Goal: Task Accomplishment & Management: Complete application form

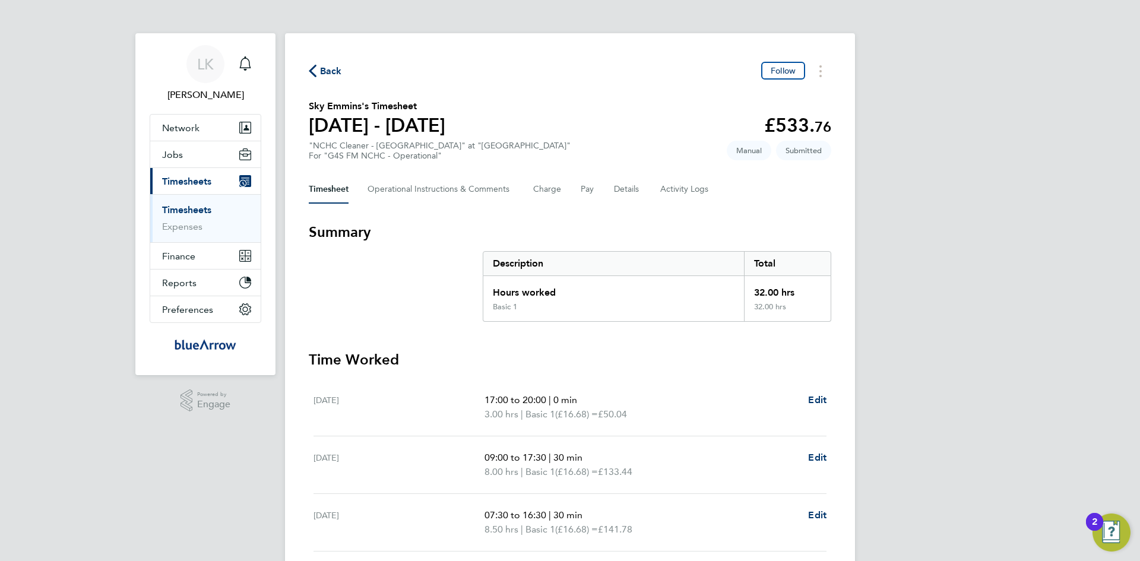
click at [325, 73] on span "Back" at bounding box center [331, 71] width 22 height 14
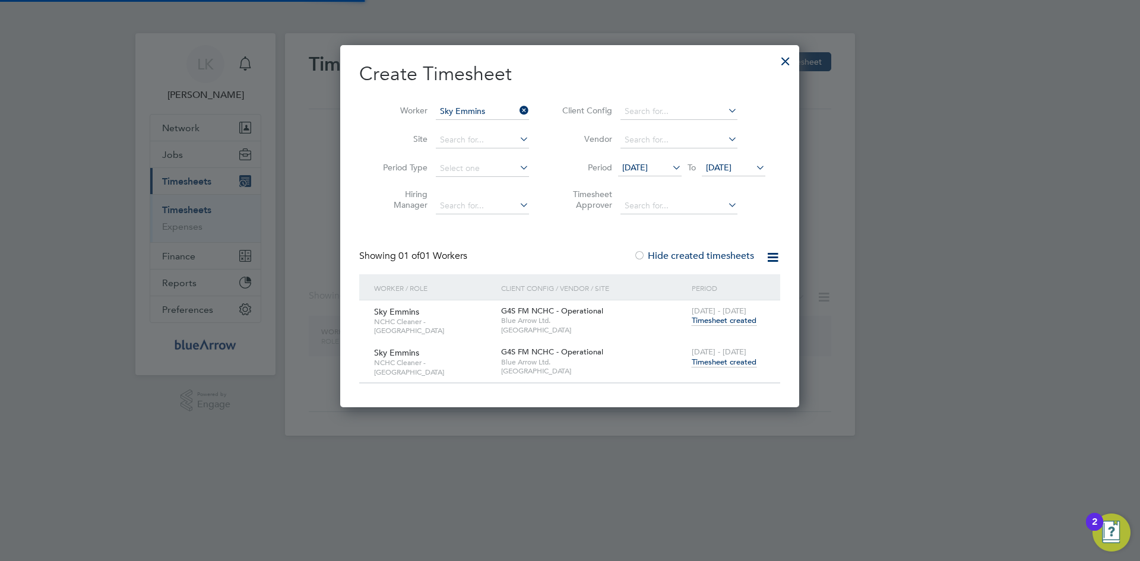
scroll to position [361, 460]
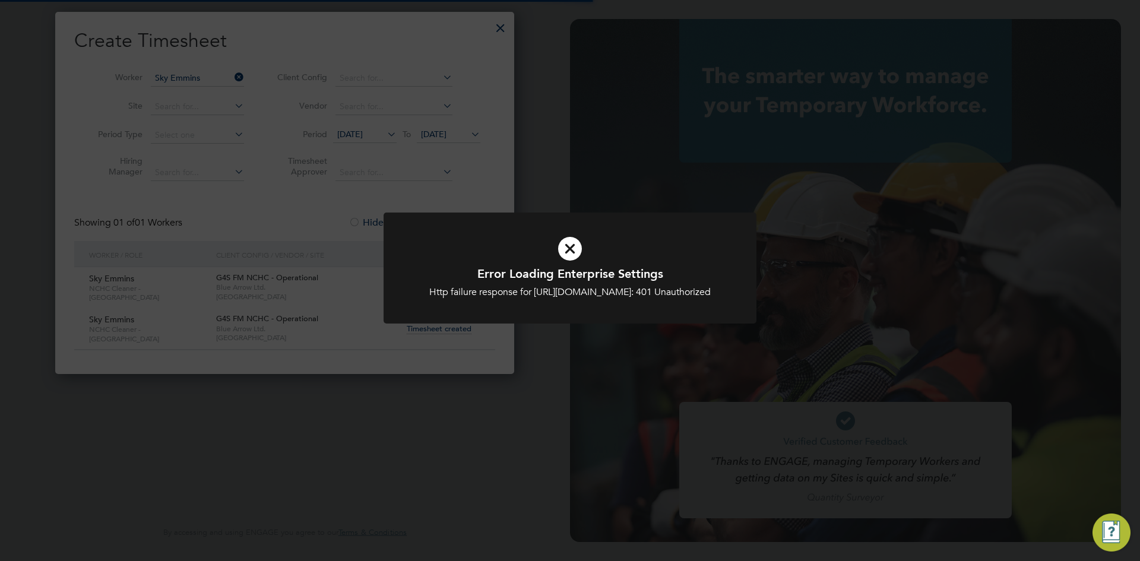
type input "louise.kempster@bluearrow.co.uk"
click at [571, 248] on icon at bounding box center [570, 249] width 309 height 46
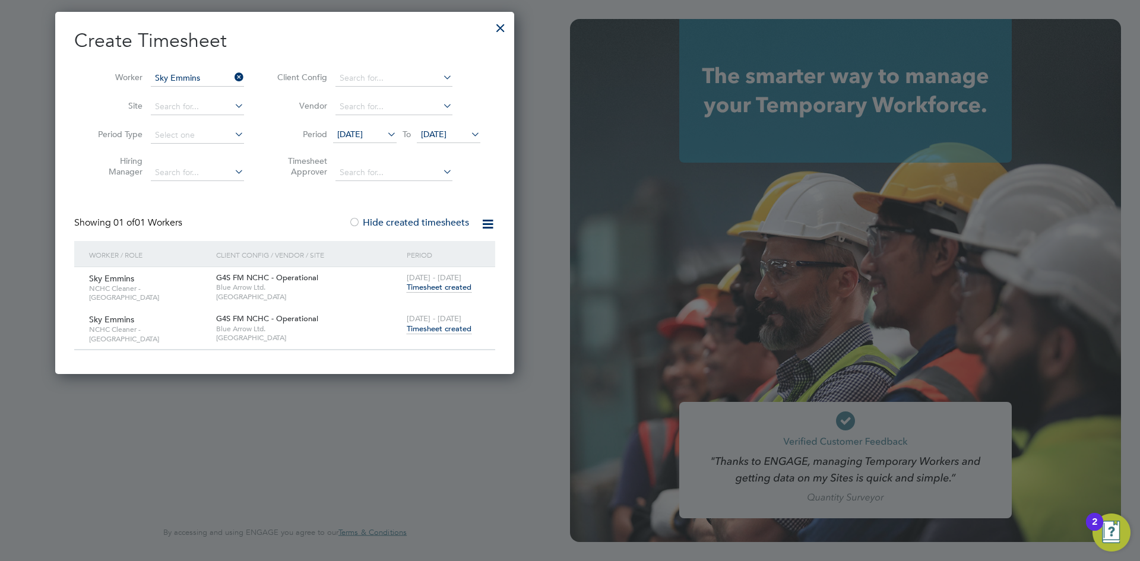
click at [500, 27] on div at bounding box center [500, 24] width 21 height 21
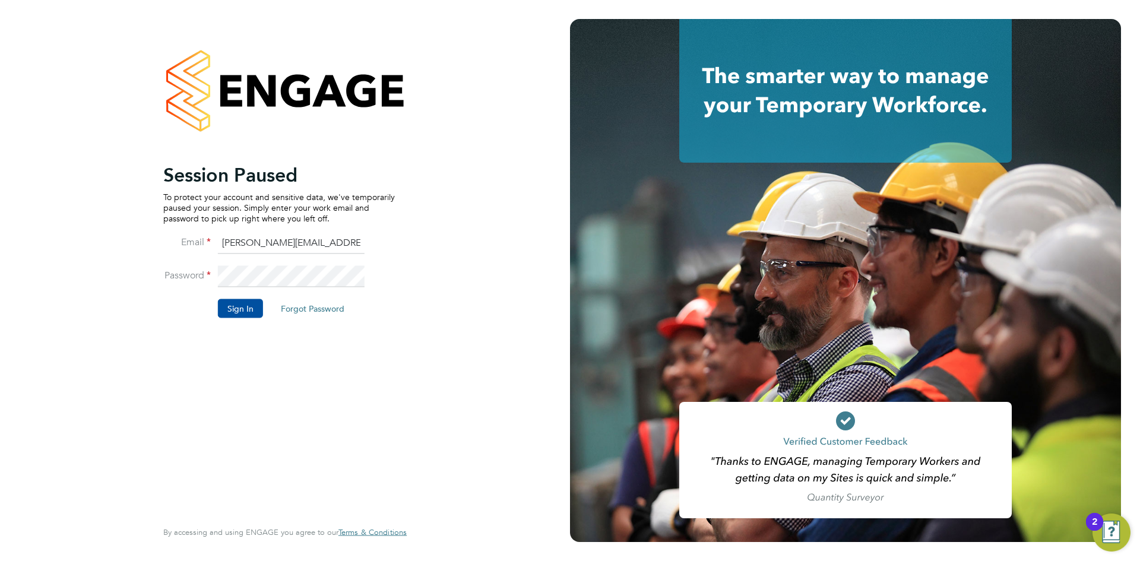
click at [235, 308] on button "Sign In" at bounding box center [240, 308] width 45 height 19
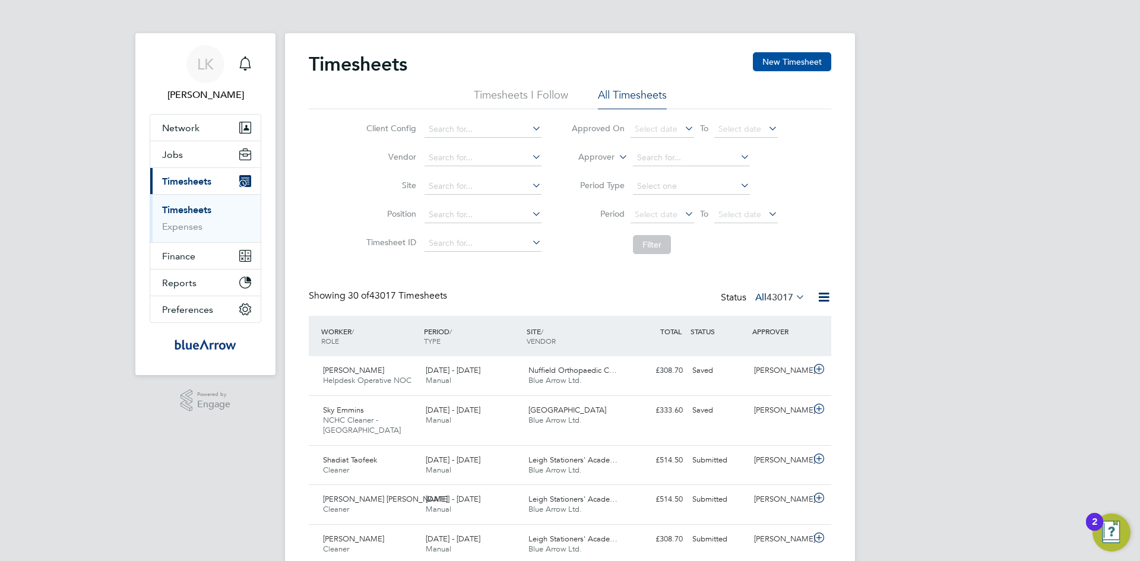
click at [775, 59] on button "New Timesheet" at bounding box center [792, 61] width 78 height 19
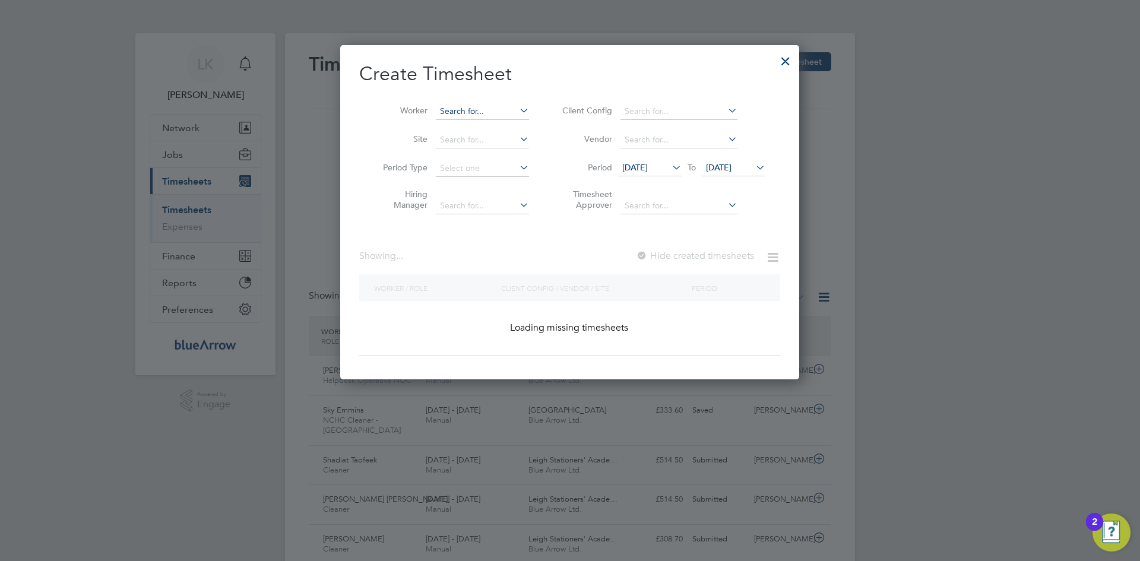
click at [448, 108] on input at bounding box center [482, 111] width 93 height 17
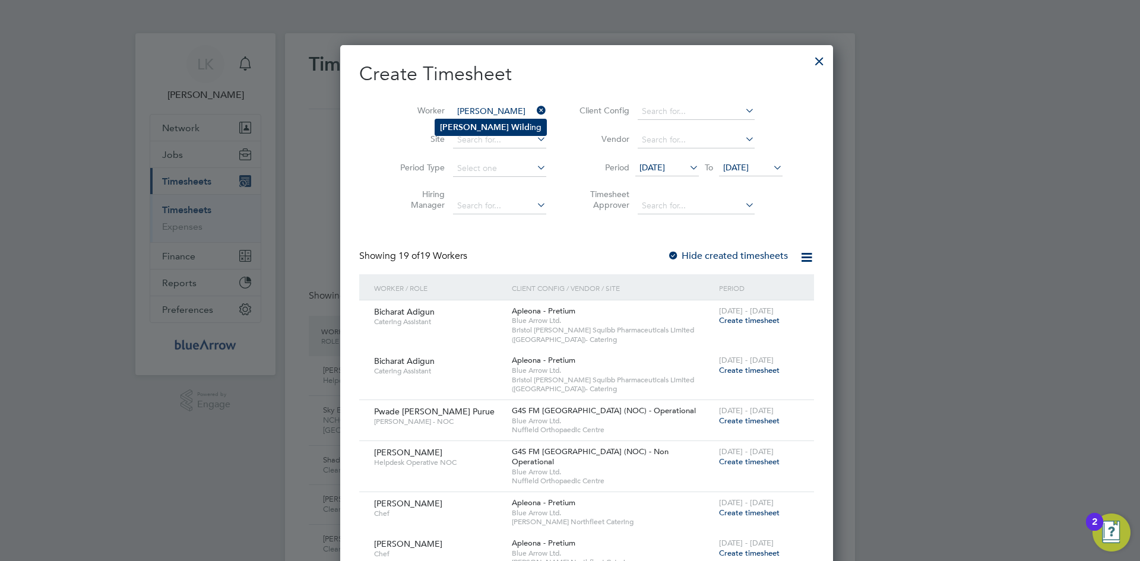
click at [461, 127] on b "[PERSON_NAME]" at bounding box center [474, 127] width 69 height 10
type input "[PERSON_NAME]"
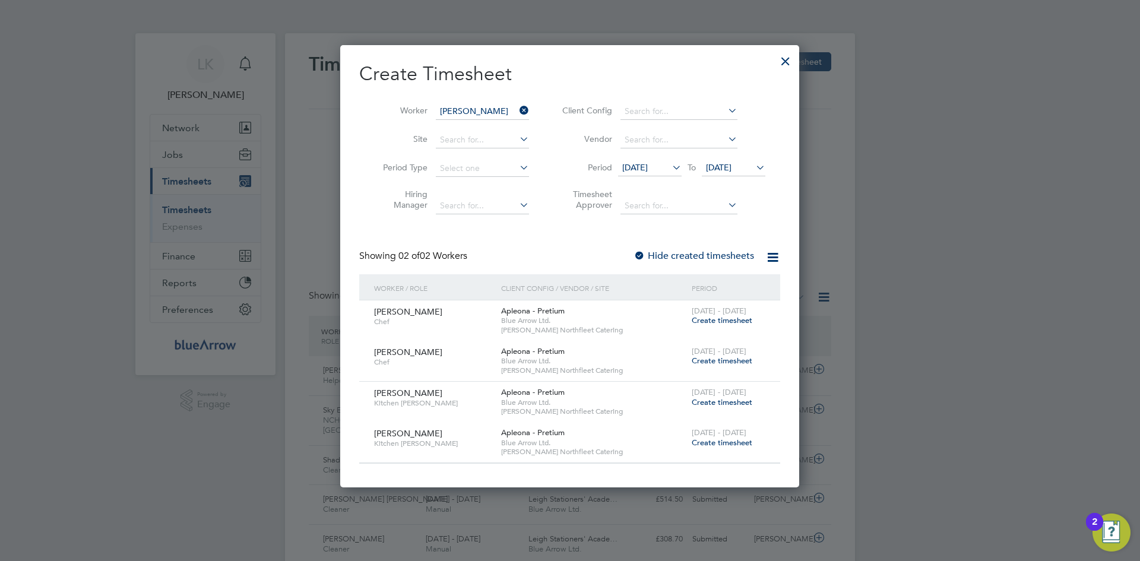
click at [732, 167] on span "[DATE]" at bounding box center [719, 167] width 26 height 11
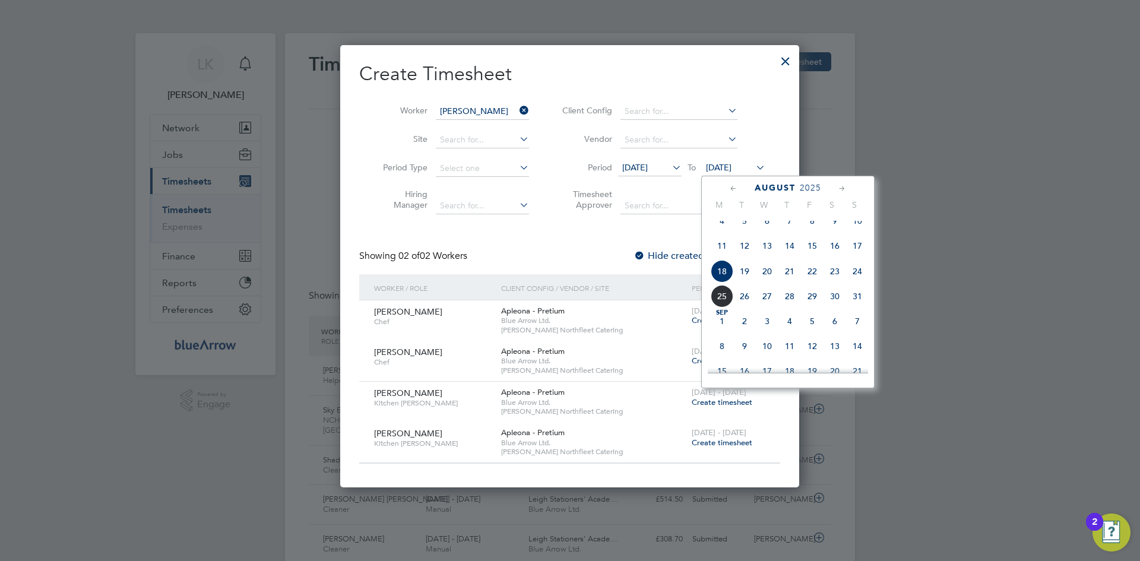
click at [852, 283] on span "24" at bounding box center [857, 271] width 23 height 23
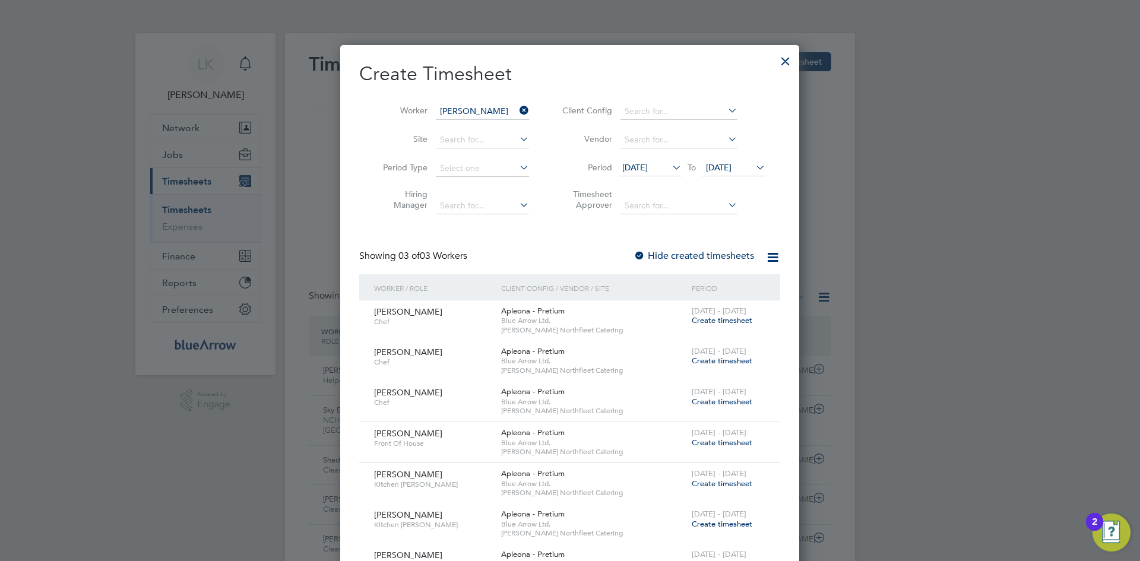
click at [707, 403] on span "Create timesheet" at bounding box center [722, 402] width 61 height 10
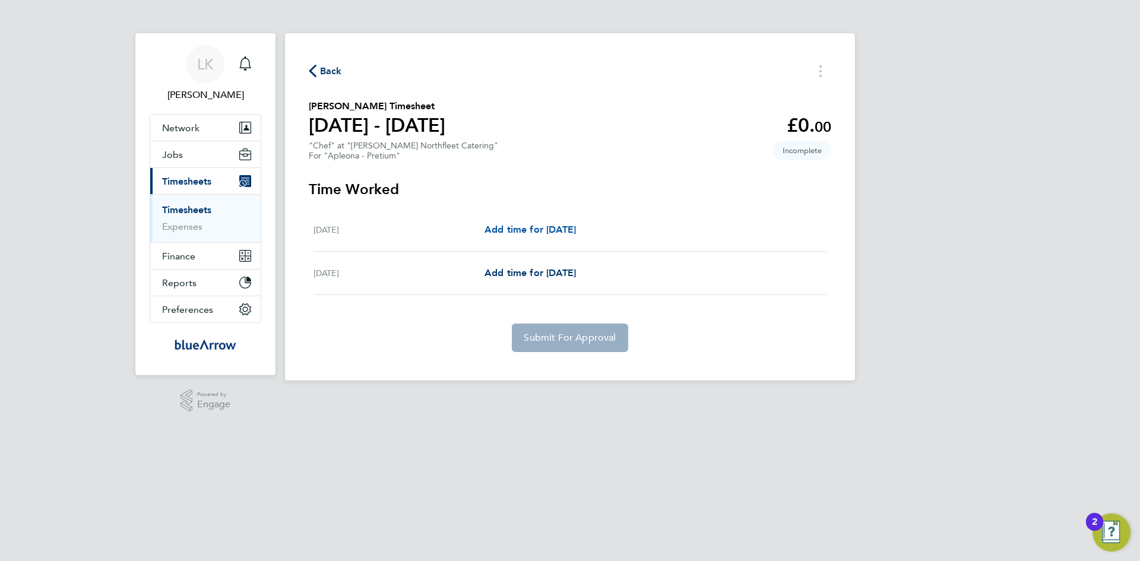
click at [511, 227] on span "Add time for [DATE]" at bounding box center [530, 229] width 91 height 11
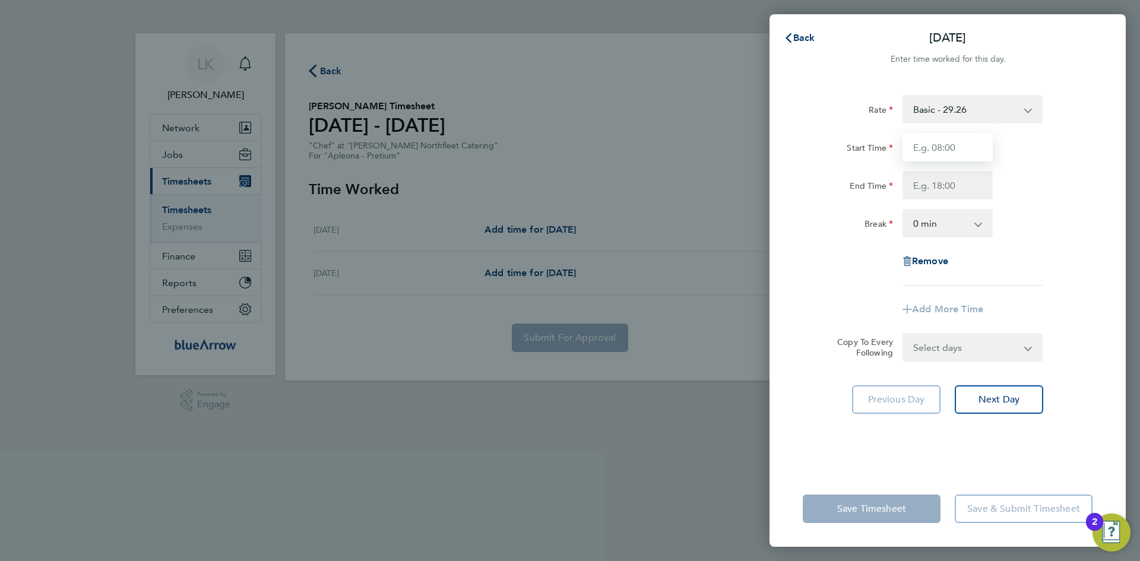
click at [947, 147] on input "Start Time" at bounding box center [948, 147] width 90 height 29
type input "06:30"
type input "14:30"
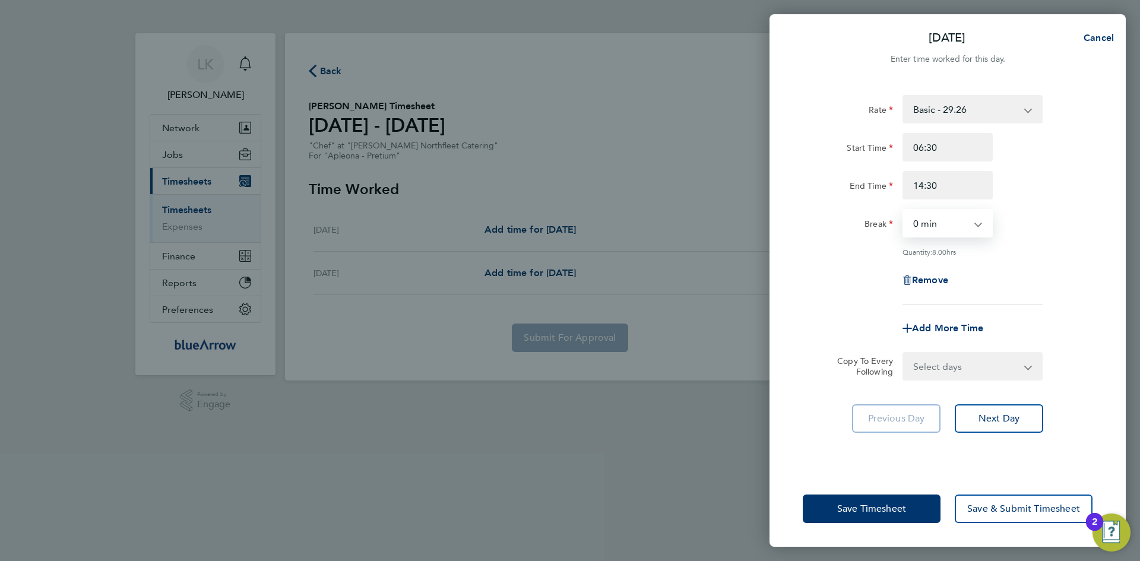
click at [938, 232] on select "0 min 15 min 30 min 45 min 60 min 75 min 90 min" at bounding box center [941, 223] width 74 height 26
select select "30"
click at [904, 210] on select "0 min 15 min 30 min 45 min 60 min 75 min 90 min" at bounding box center [941, 223] width 74 height 26
click at [963, 369] on select "Select days [DATE]" at bounding box center [966, 366] width 125 height 26
select select "SUN"
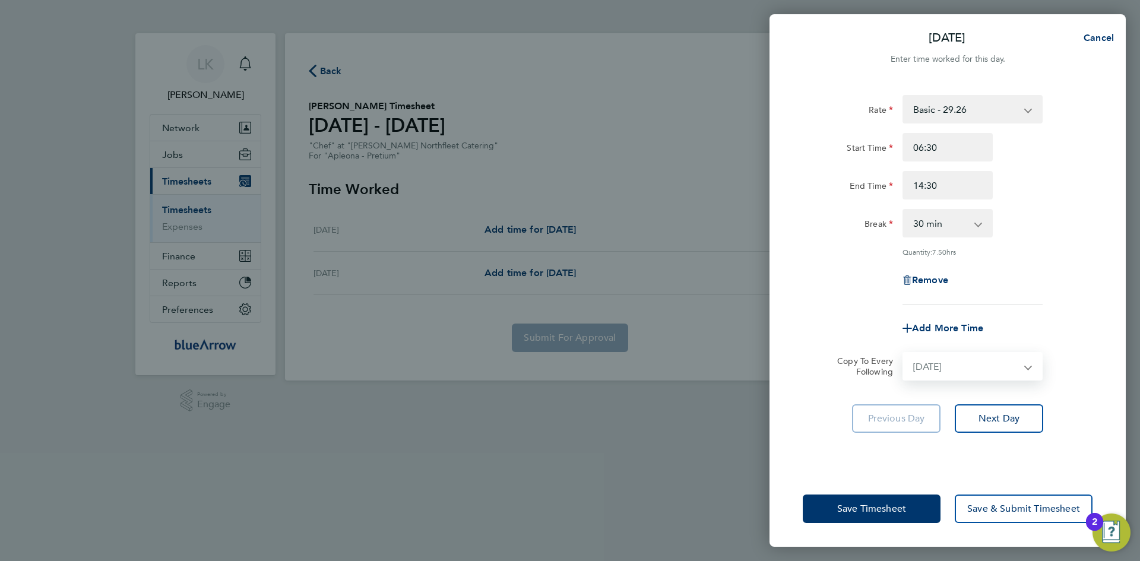
click at [904, 353] on select "Select days [DATE]" at bounding box center [966, 366] width 125 height 26
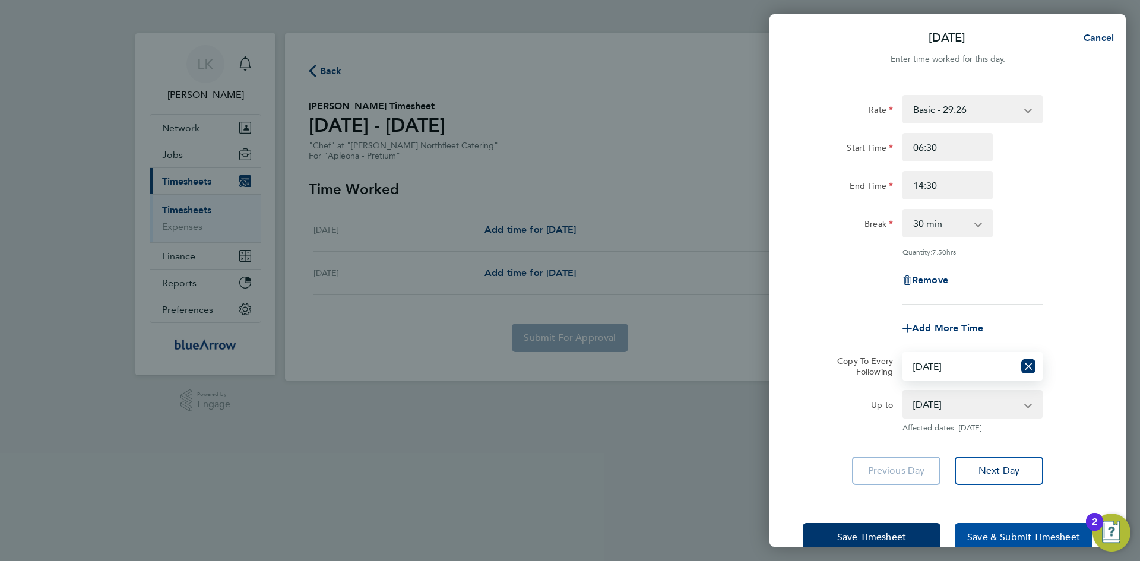
click at [995, 536] on span "Save & Submit Timesheet" at bounding box center [1024, 538] width 113 height 12
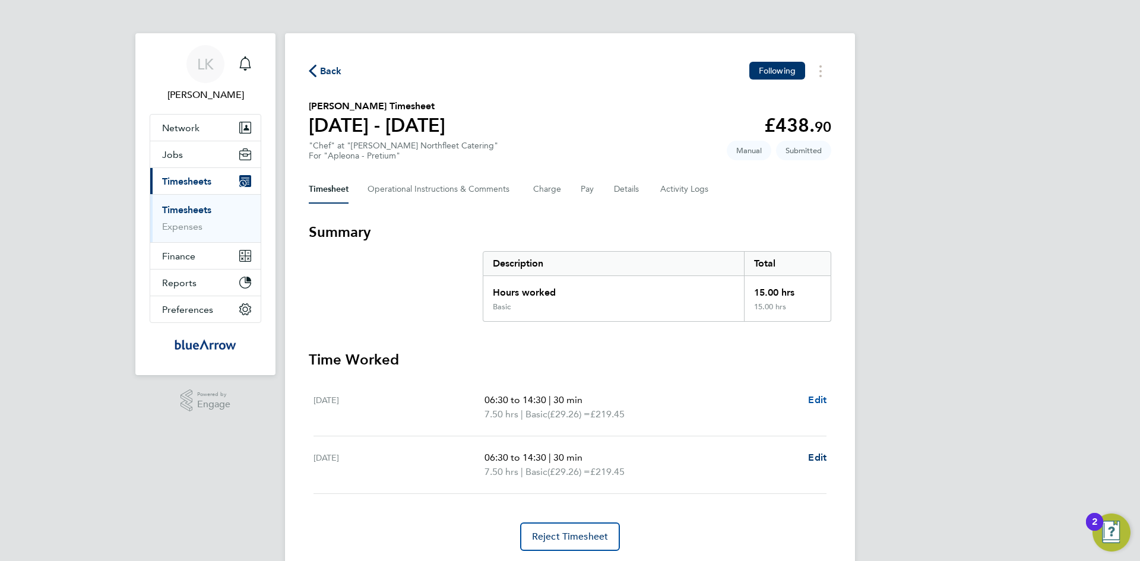
click at [818, 404] on span "Edit" at bounding box center [817, 399] width 18 height 11
select select "30"
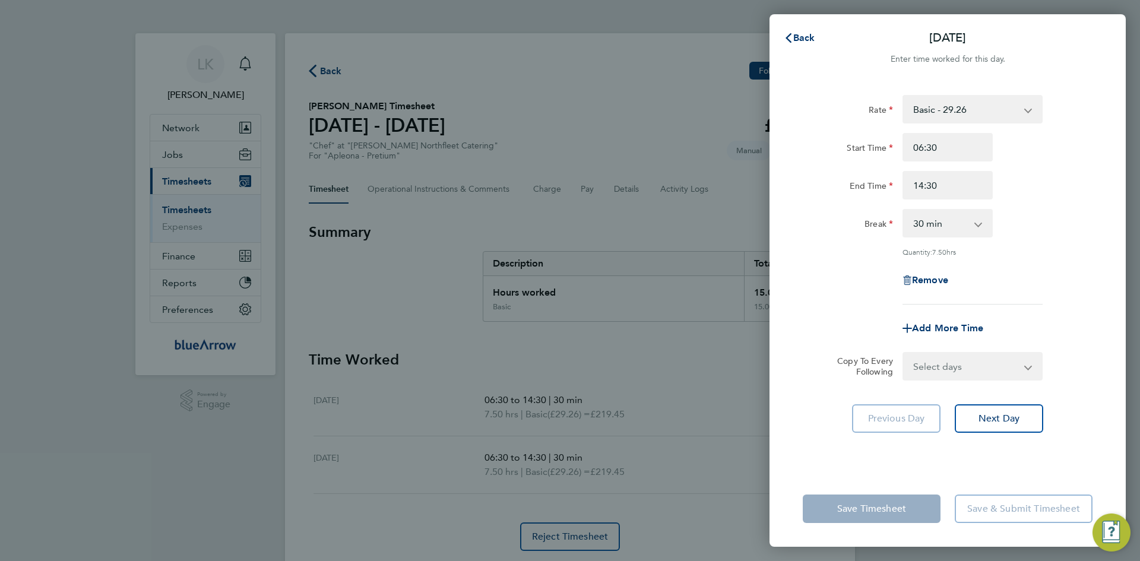
click at [953, 116] on select "Basic - 29.26 [DATE] - 31.89 [DATE] - 38.27" at bounding box center [966, 109] width 124 height 26
click at [659, 398] on div "Back [DATE] Enter time worked for this day. Rate Basic - 29.26 [DATE] - 31.89 […" at bounding box center [570, 280] width 1140 height 561
click at [995, 111] on select "Basic - 29.26 [DATE] - 31.89 [DATE] - 38.27" at bounding box center [966, 109] width 124 height 26
select select "30"
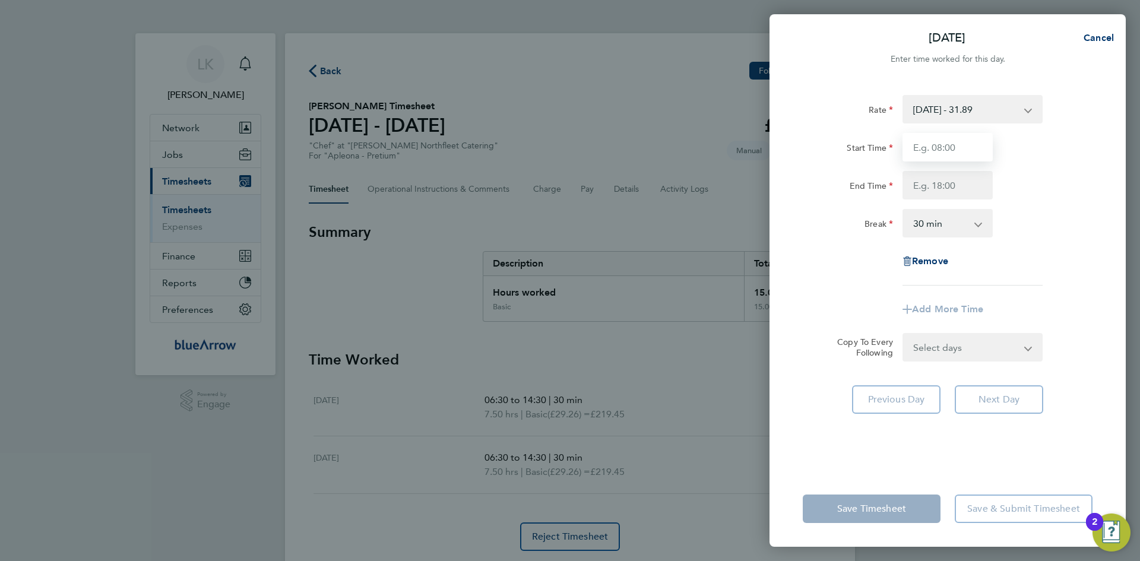
click at [950, 160] on input "Start Time" at bounding box center [948, 147] width 90 height 29
type input "0"
type input "06:30"
type input "14:00"
click at [1035, 203] on div "Rate [DATE] - 31.89 Basic - 29.26 [DATE] - 38.27 Start Time 06:30 End Time 14:0…" at bounding box center [948, 190] width 290 height 191
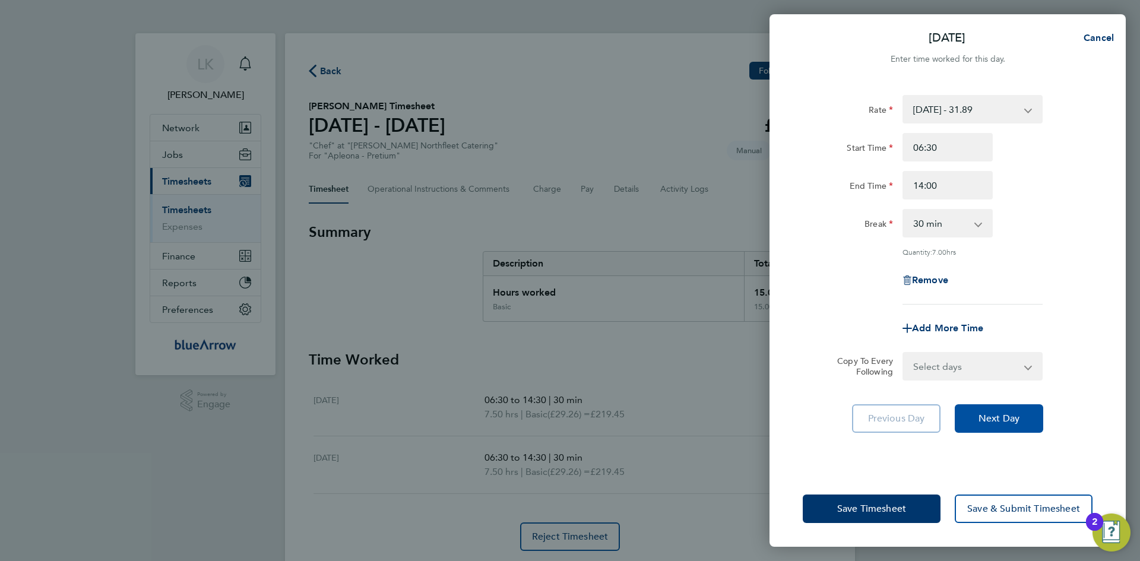
click at [987, 411] on button "Next Day" at bounding box center [999, 418] width 88 height 29
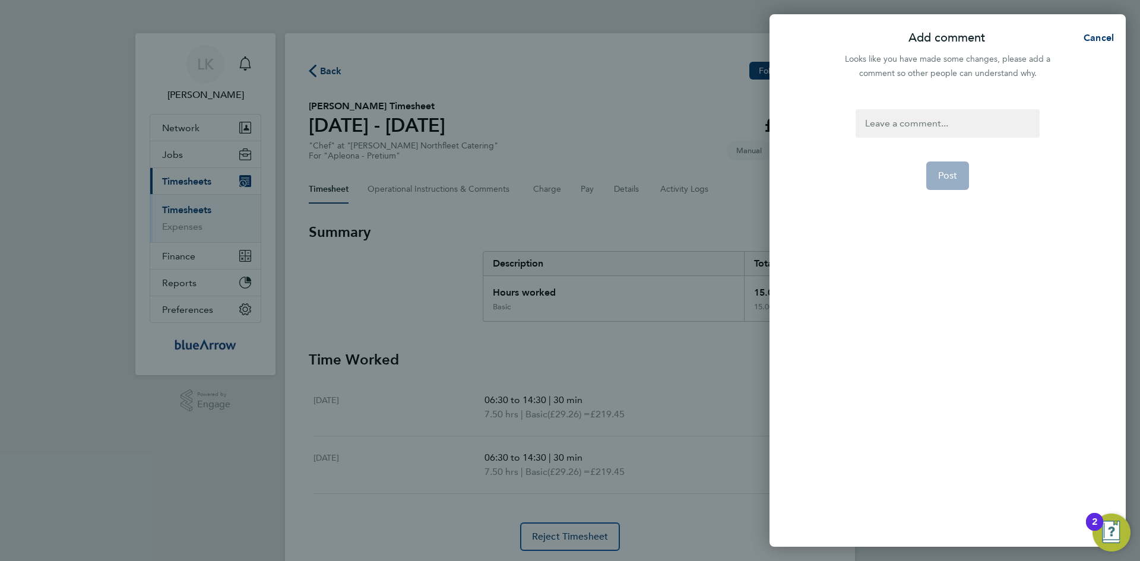
click at [893, 119] on div at bounding box center [948, 123] width 184 height 29
click at [893, 120] on div at bounding box center [948, 123] width 184 height 29
click at [946, 175] on span "Post" at bounding box center [948, 176] width 20 height 12
select select "30"
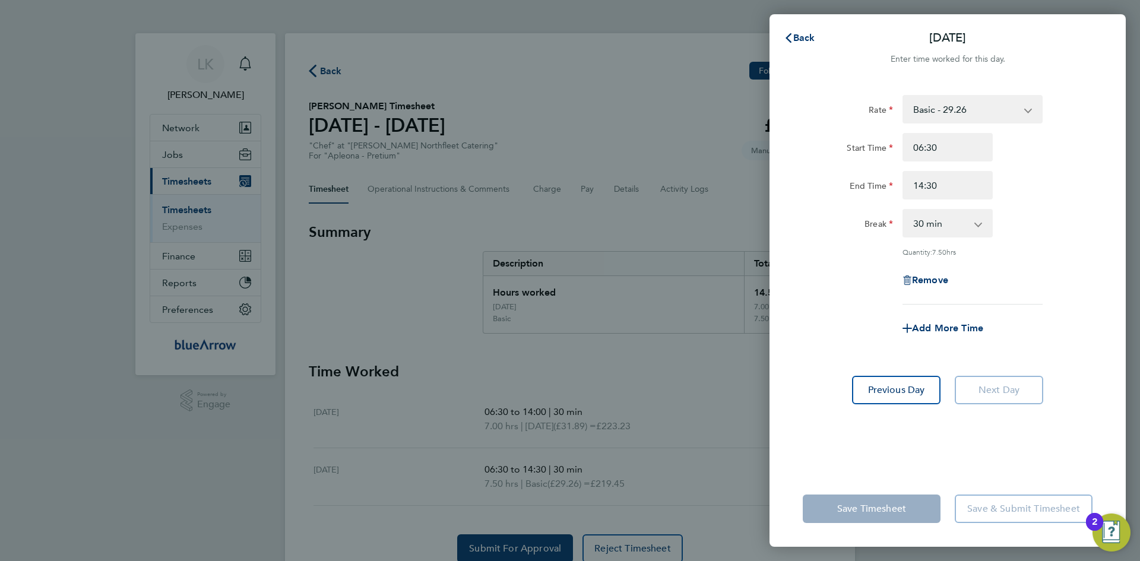
click at [968, 112] on select "Basic - 29.26 [DATE] - 31.89 [DATE] - 38.27" at bounding box center [966, 109] width 124 height 26
select select "30"
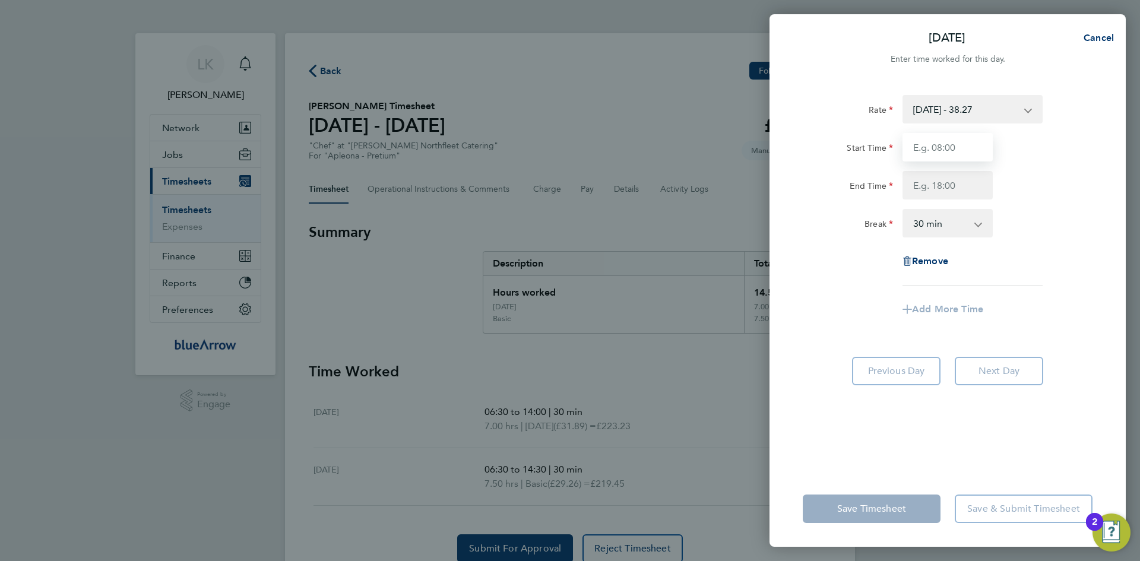
click at [929, 146] on input "Start Time" at bounding box center [948, 147] width 90 height 29
type input "06:30"
type input "14:00"
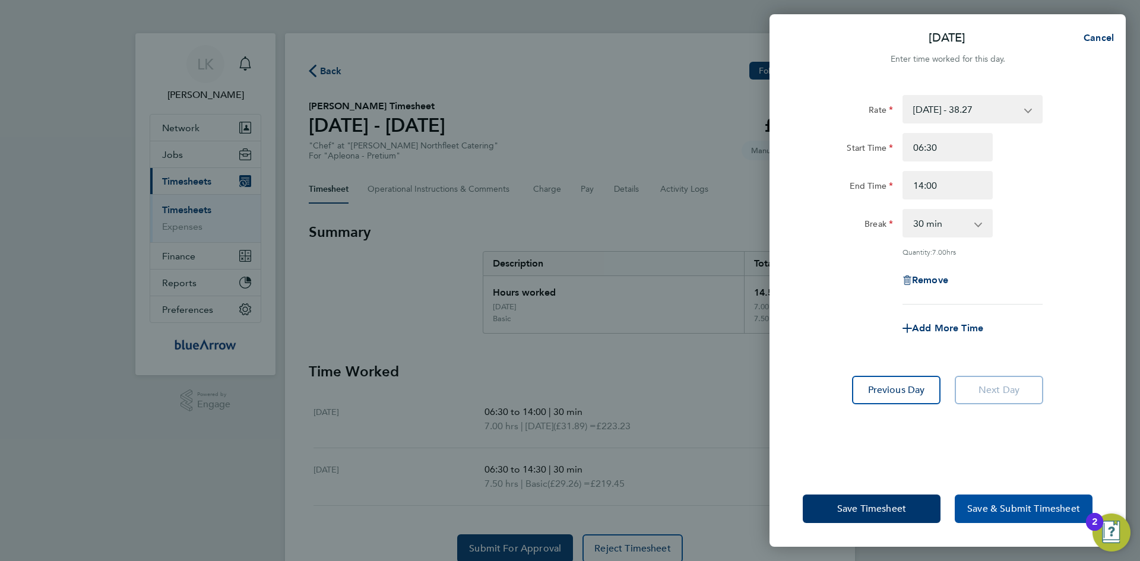
click at [990, 505] on span "Save & Submit Timesheet" at bounding box center [1024, 509] width 113 height 12
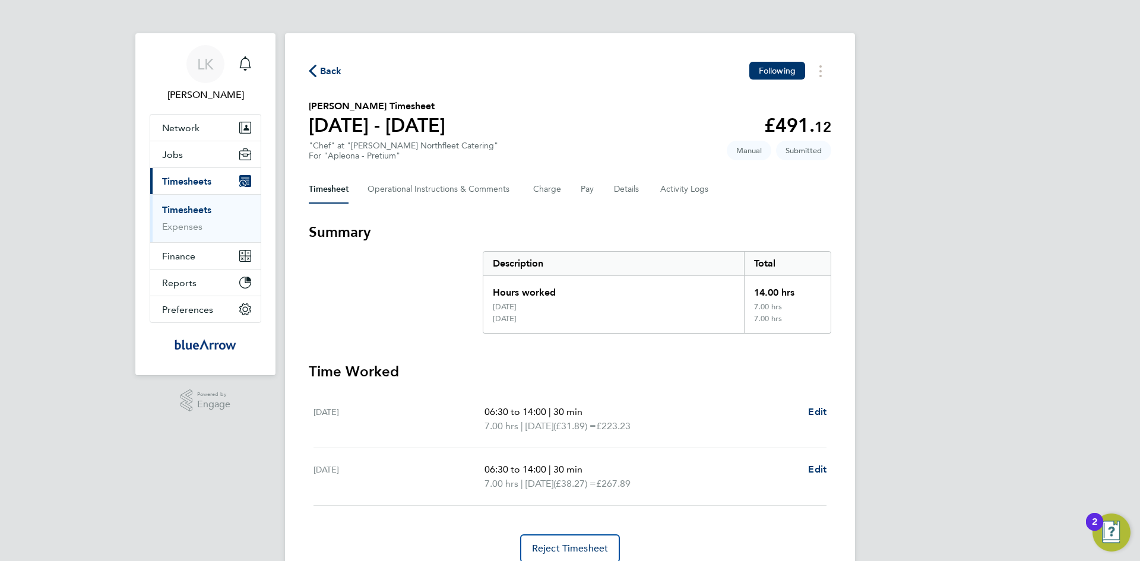
click at [326, 69] on span "Back" at bounding box center [331, 71] width 22 height 14
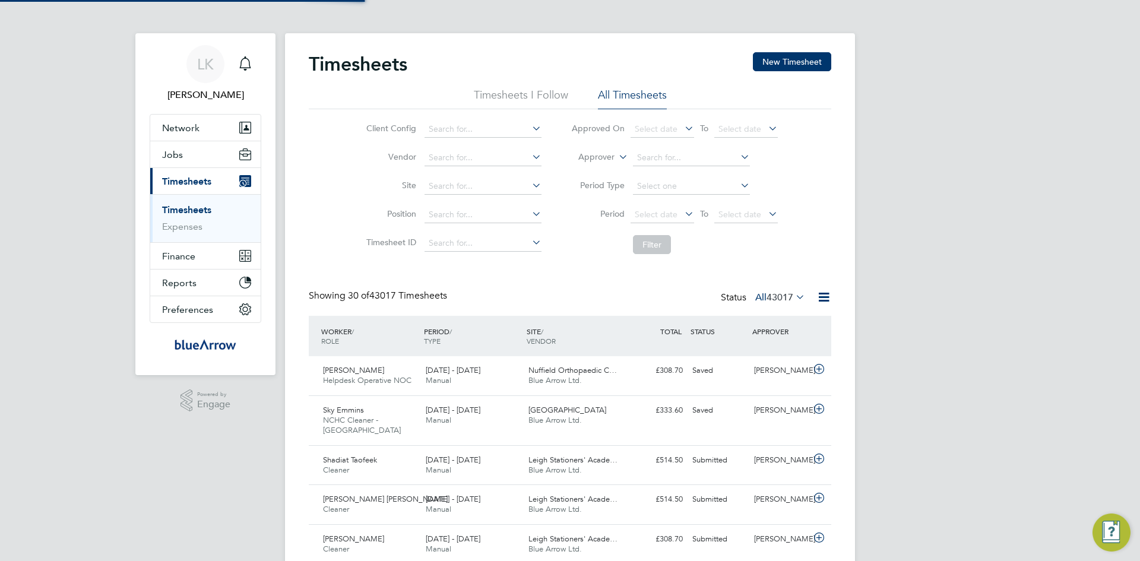
scroll to position [30, 103]
click at [779, 61] on button "New Timesheet" at bounding box center [792, 61] width 78 height 19
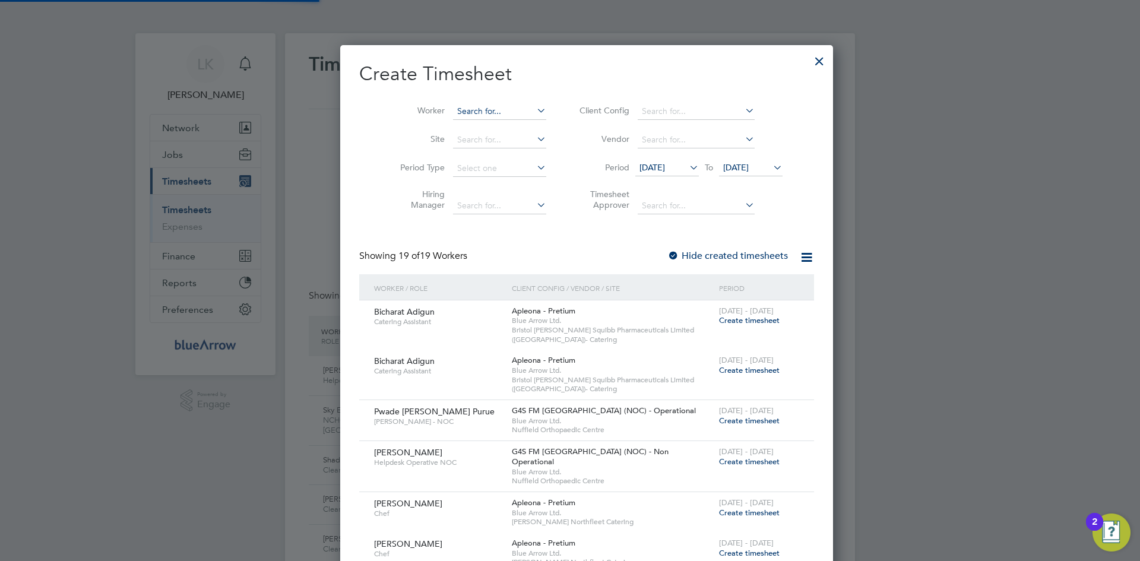
click at [467, 108] on input at bounding box center [499, 111] width 93 height 17
paste input "[PERSON_NAME] [PERSON_NAME]"
type input "[PERSON_NAME]"
click at [467, 108] on input at bounding box center [499, 111] width 93 height 17
paste input "[PERSON_NAME] [PERSON_NAME]"
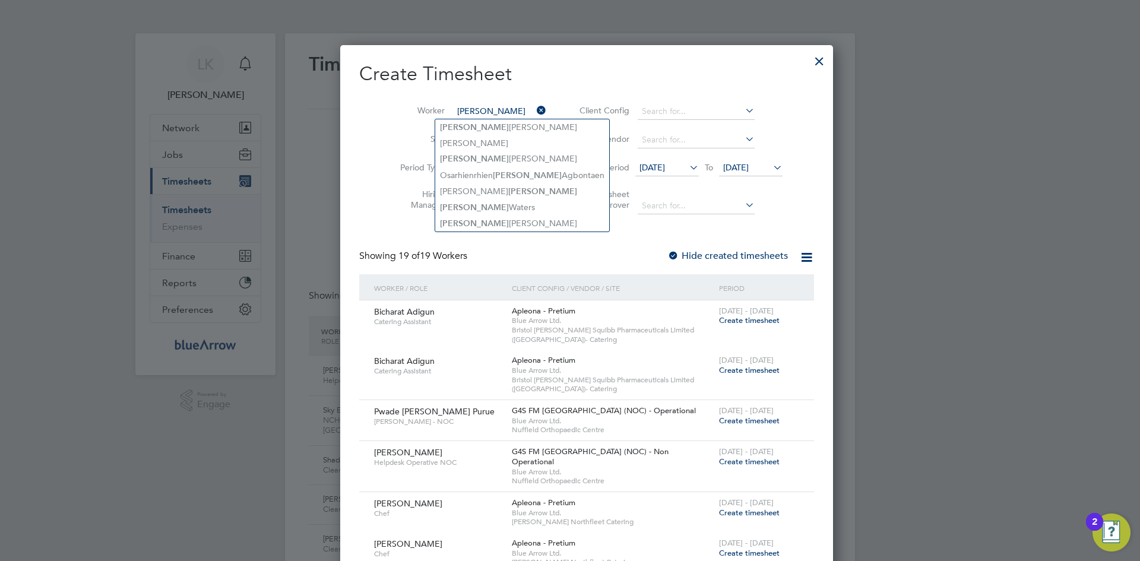
click at [488, 110] on input "[PERSON_NAME]" at bounding box center [499, 111] width 93 height 17
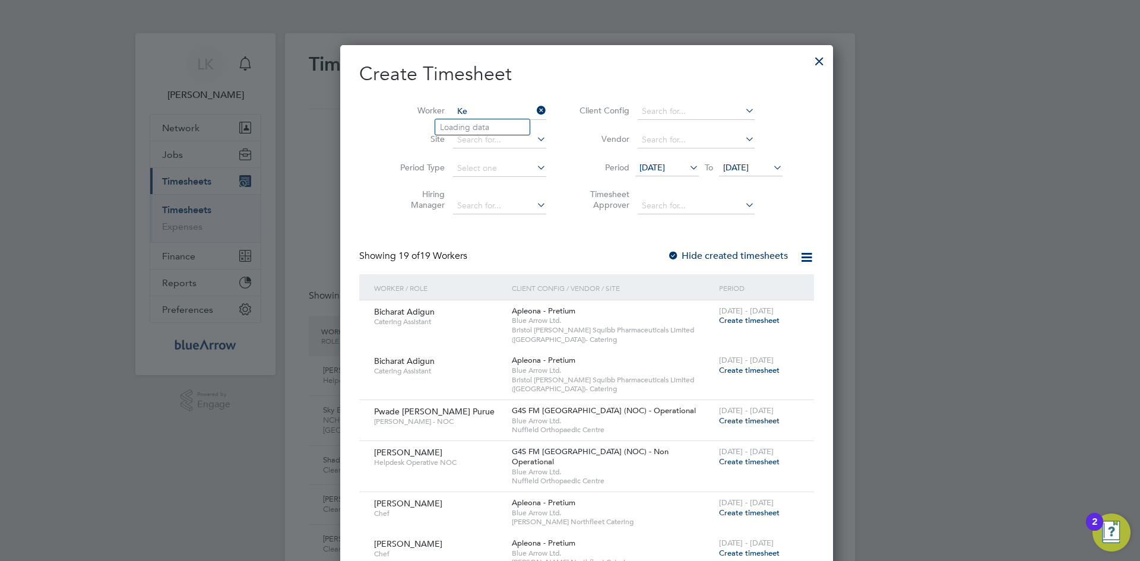
type input "K"
click at [809, 59] on div at bounding box center [819, 58] width 21 height 21
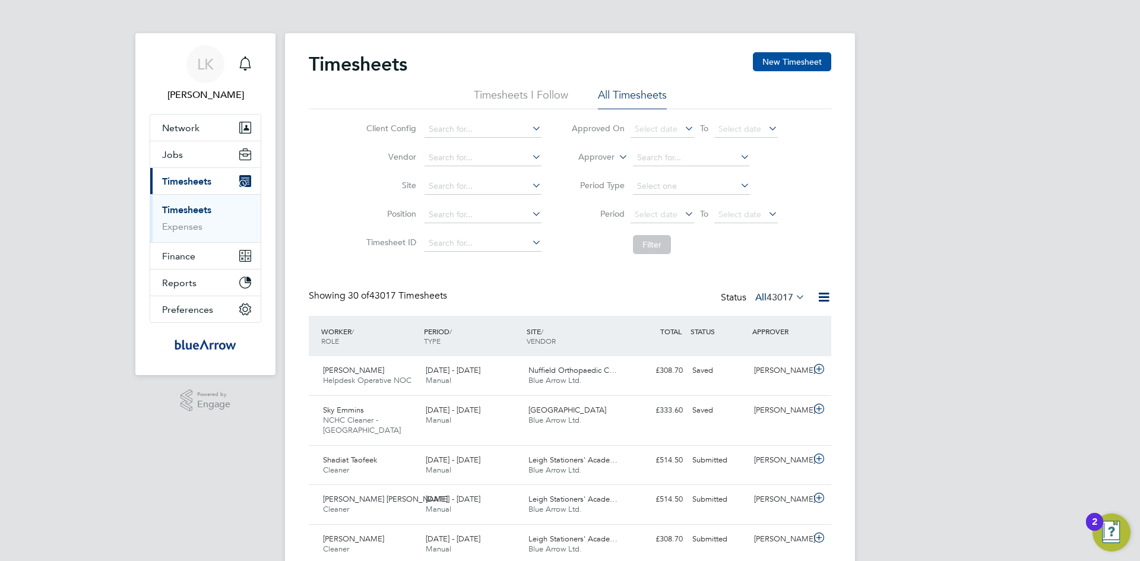
click at [788, 56] on button "New Timesheet" at bounding box center [792, 61] width 78 height 19
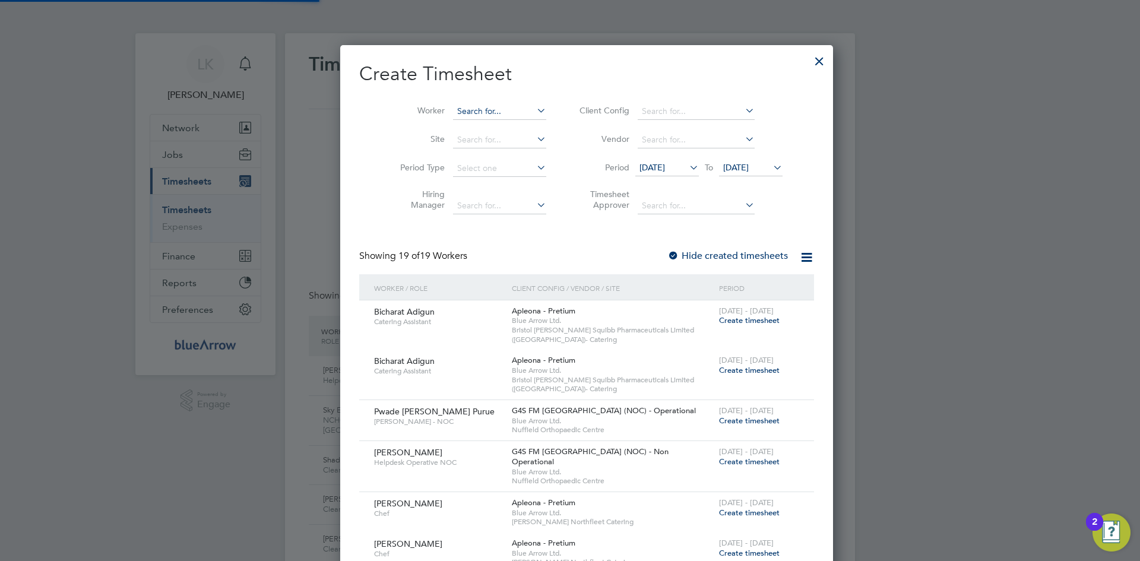
click at [464, 115] on input at bounding box center [499, 111] width 93 height 17
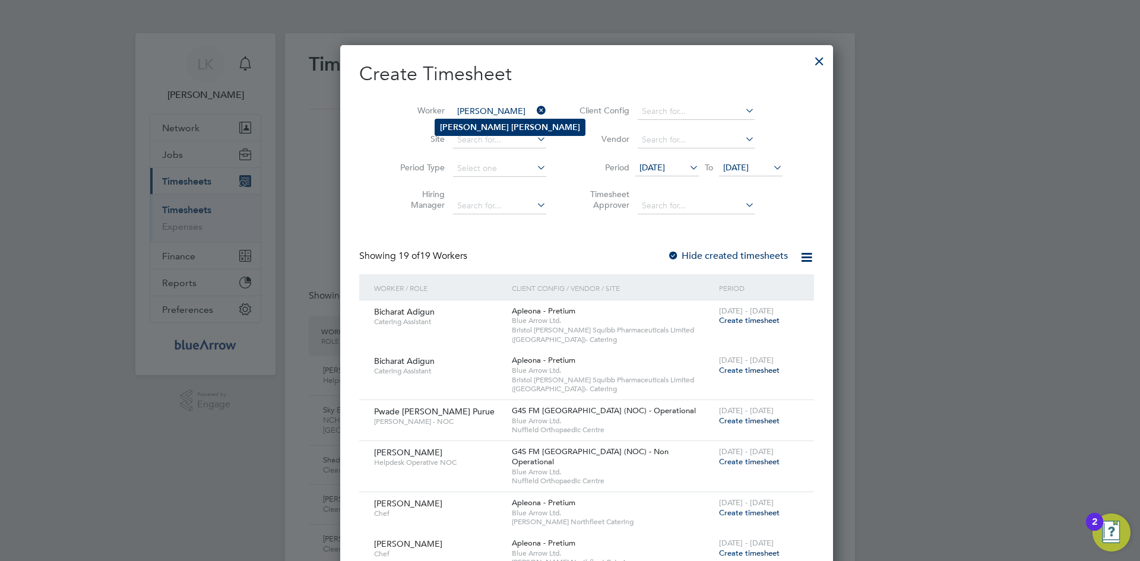
click at [469, 121] on li "[PERSON_NAME]" at bounding box center [510, 127] width 150 height 16
type input "[PERSON_NAME]"
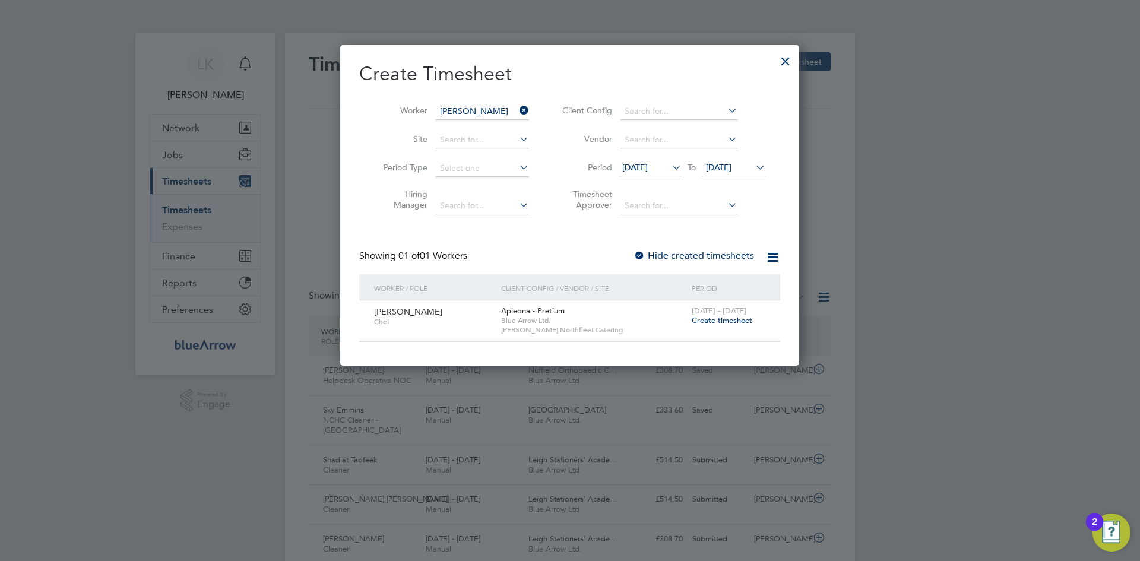
click at [732, 167] on span "[DATE]" at bounding box center [719, 167] width 26 height 11
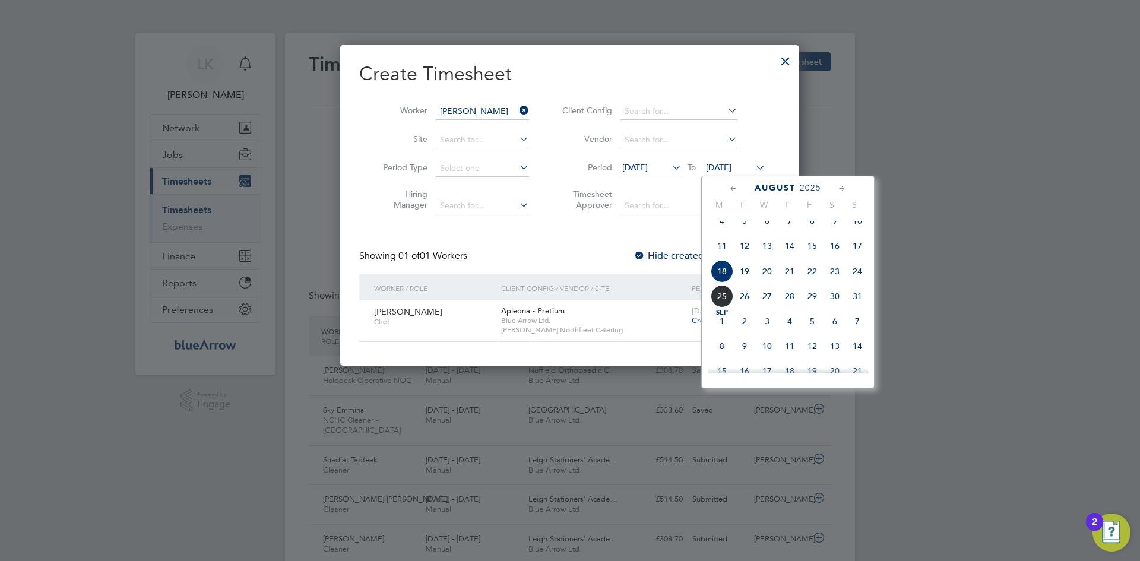
click at [856, 281] on span "24" at bounding box center [857, 271] width 23 height 23
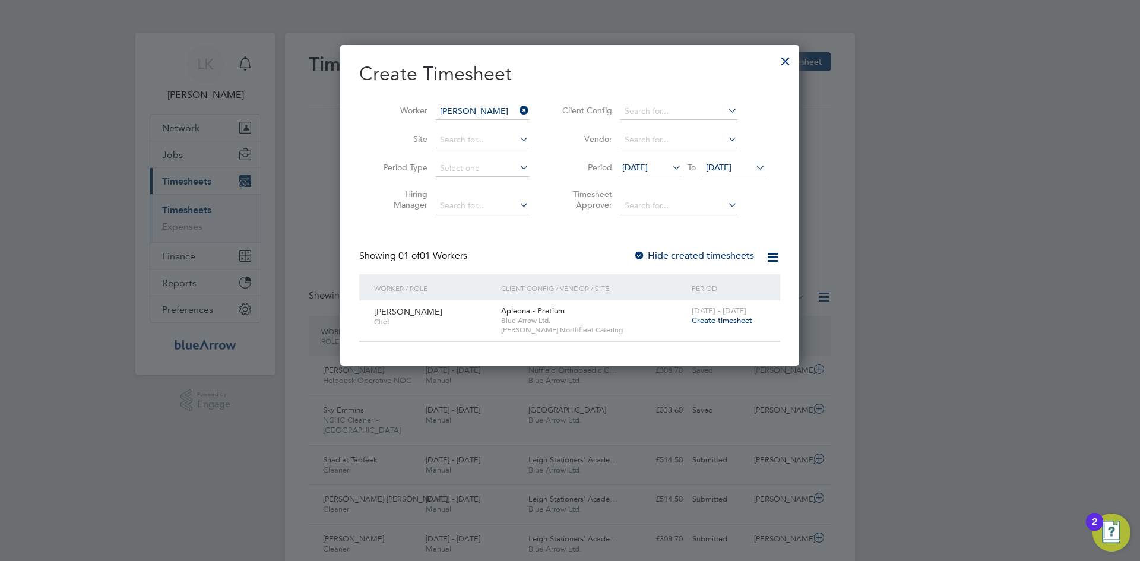
click at [685, 252] on label "Hide created timesheets" at bounding box center [694, 256] width 121 height 12
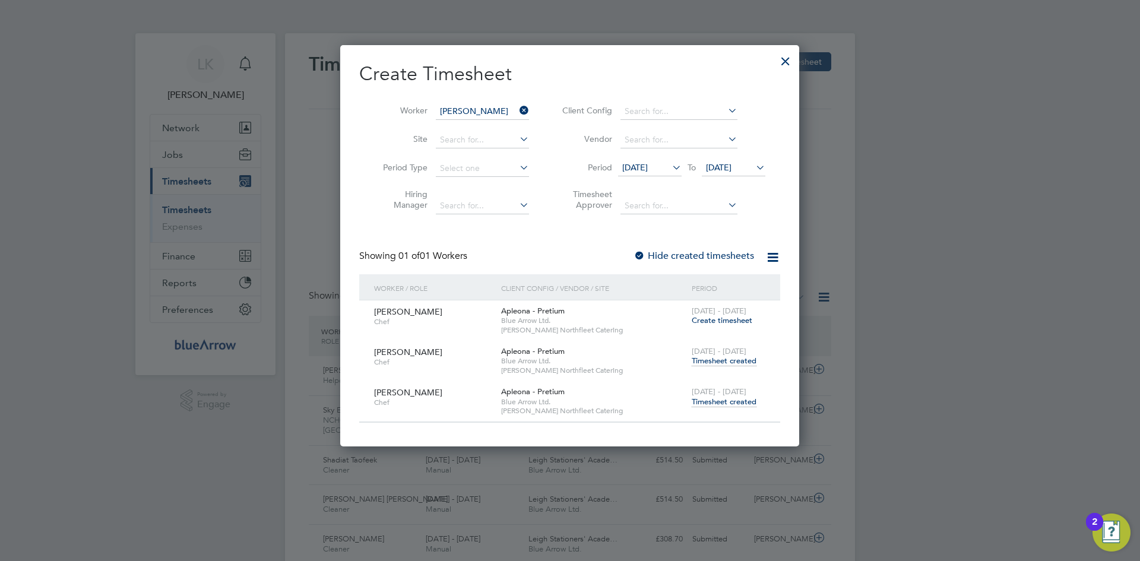
click at [710, 402] on span "Timesheet created" at bounding box center [724, 402] width 65 height 11
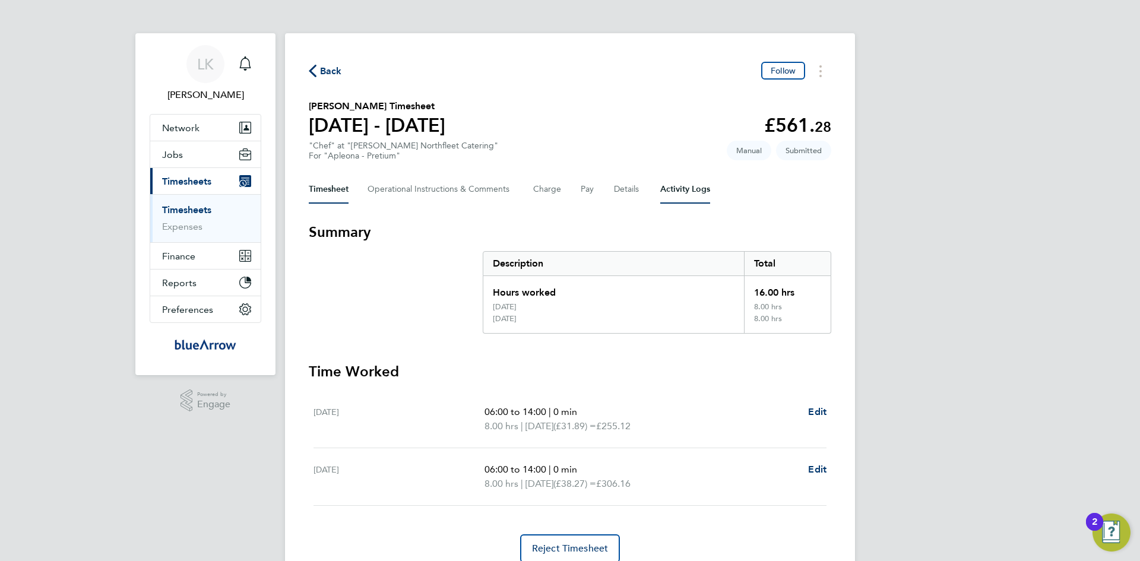
click at [680, 191] on Logs-tab "Activity Logs" at bounding box center [685, 189] width 50 height 29
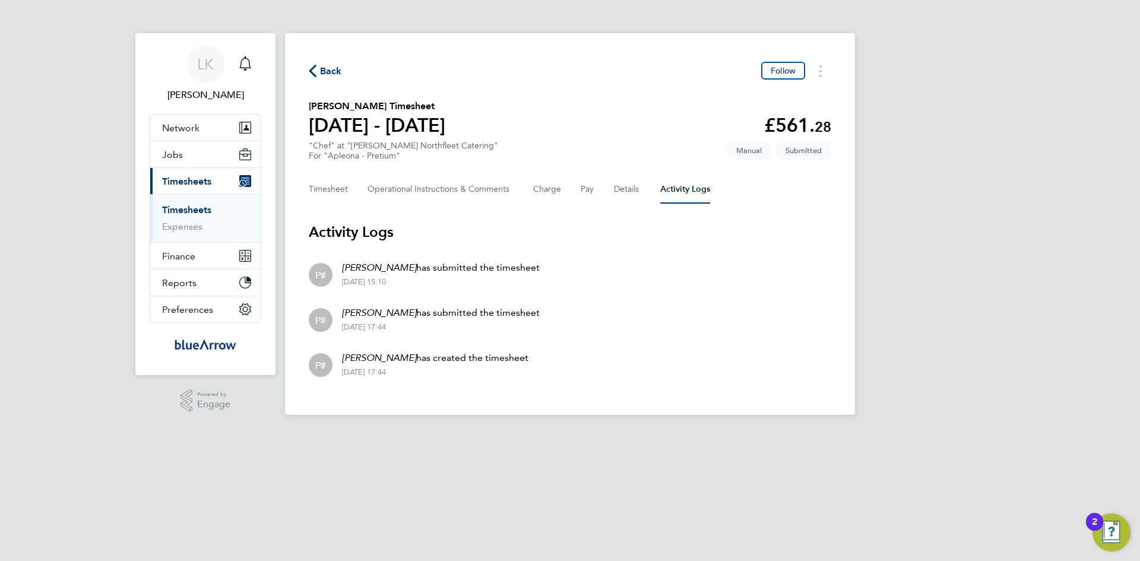
click at [329, 69] on span "Back" at bounding box center [331, 71] width 22 height 14
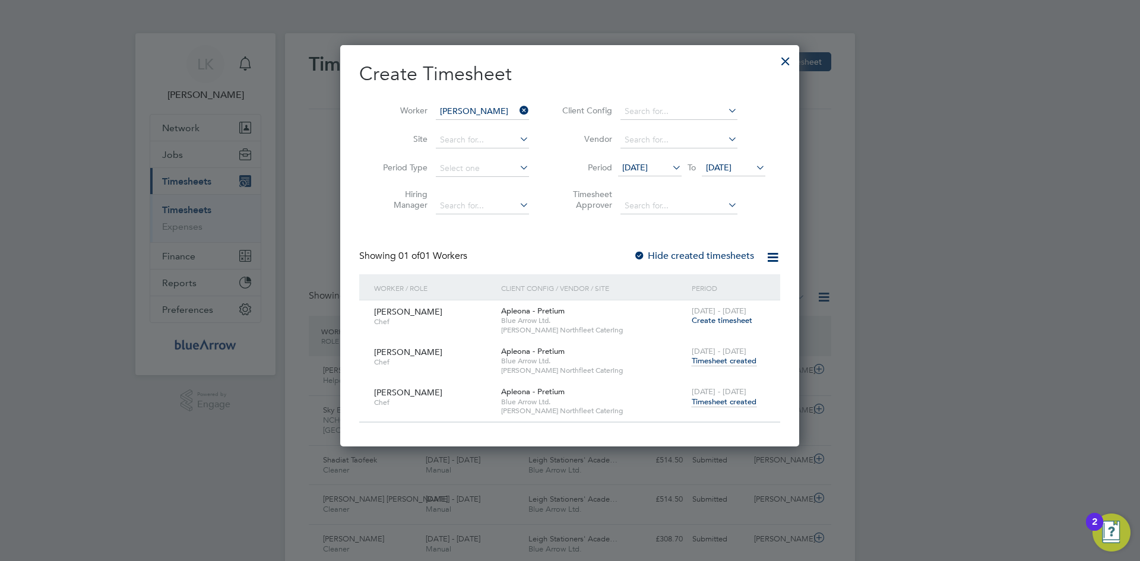
click at [784, 63] on div at bounding box center [785, 58] width 21 height 21
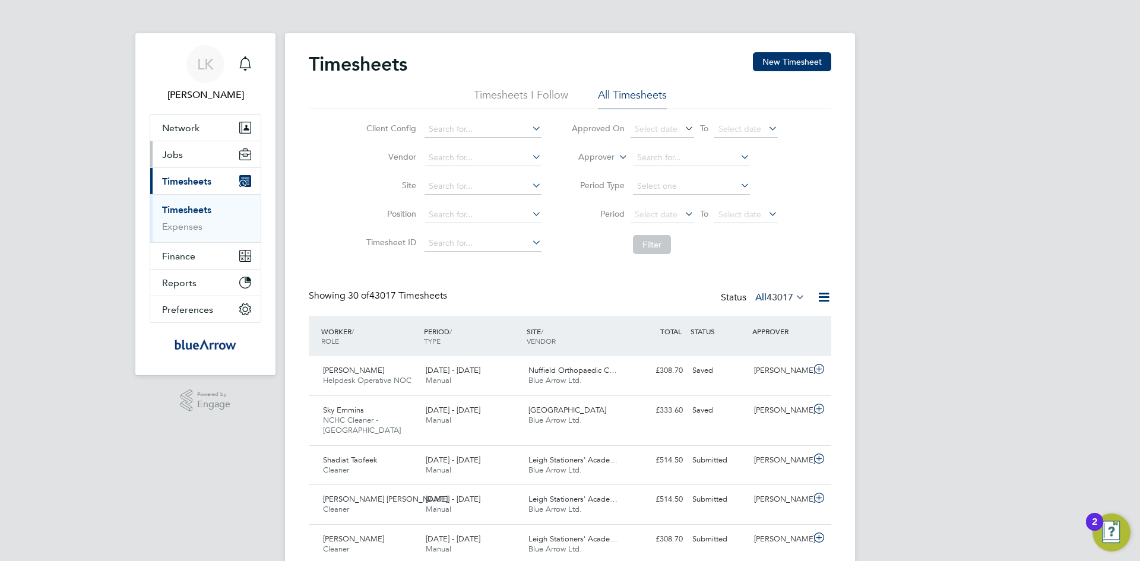
click at [175, 151] on span "Jobs" at bounding box center [172, 154] width 21 height 11
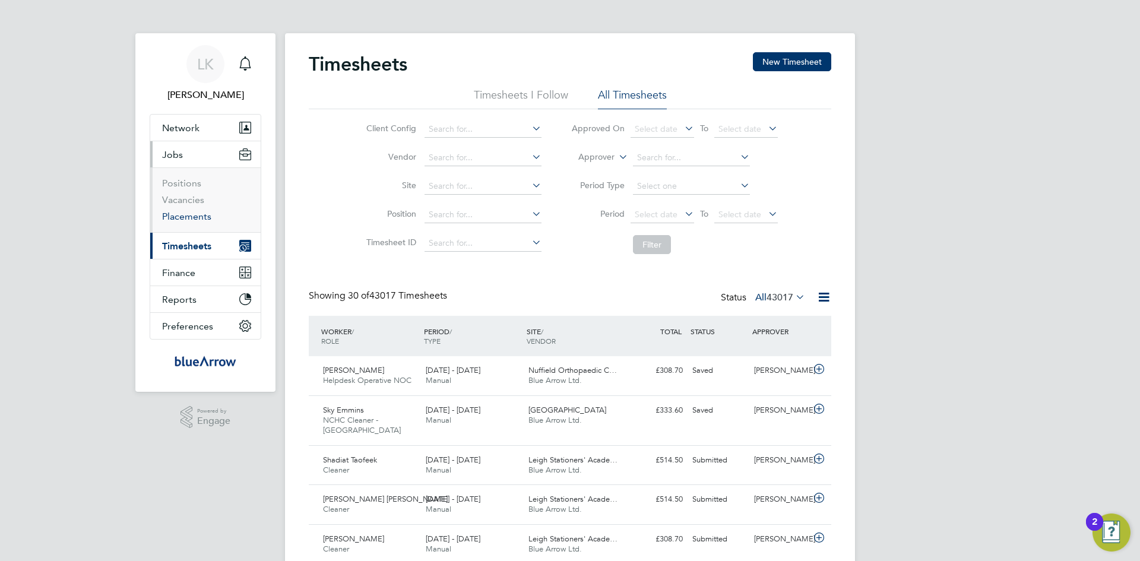
click at [189, 219] on link "Placements" at bounding box center [186, 216] width 49 height 11
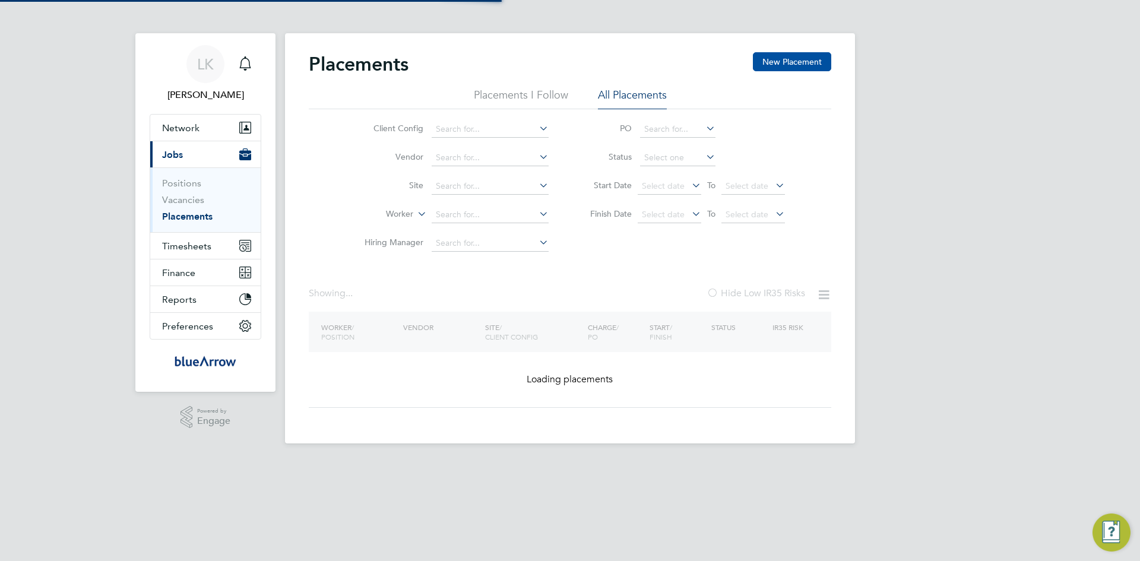
click at [773, 67] on button "New Placement" at bounding box center [792, 61] width 78 height 19
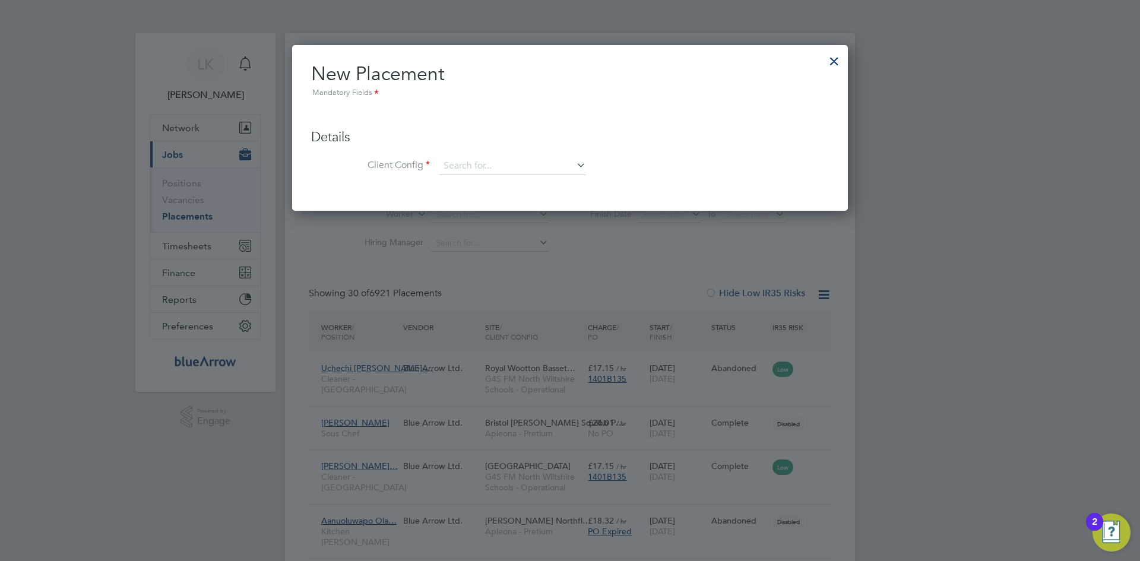
click at [833, 61] on div at bounding box center [834, 58] width 21 height 21
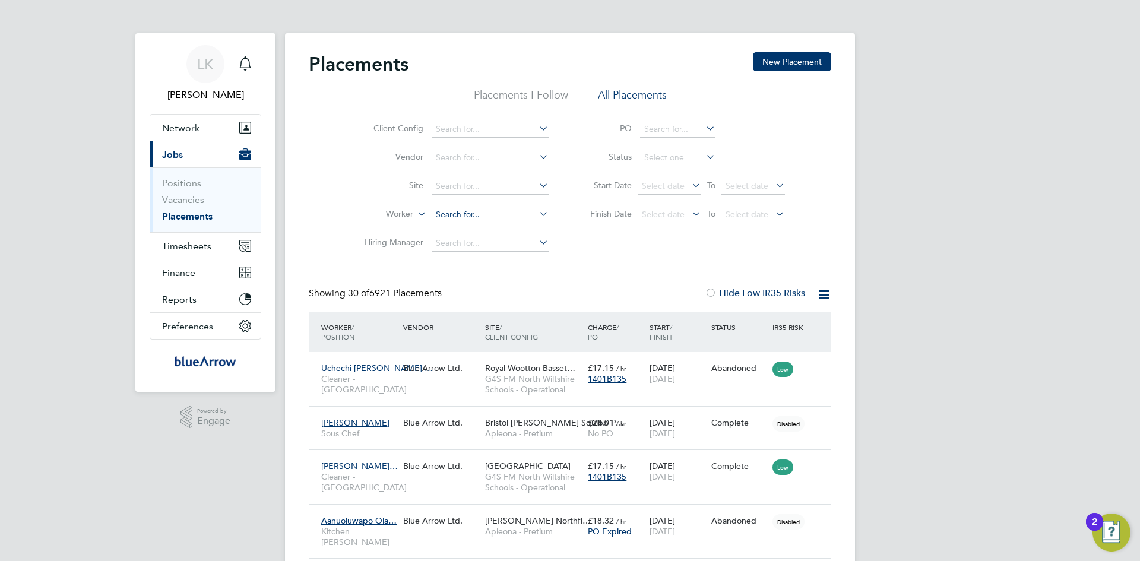
click at [453, 217] on input at bounding box center [490, 215] width 117 height 17
type input "[PERSON_NAME]"
click at [441, 216] on input at bounding box center [490, 215] width 117 height 17
paste input "[PERSON_NAME] [PERSON_NAME]"
click at [480, 213] on input "[PERSON_NAME] Windmill" at bounding box center [490, 215] width 117 height 17
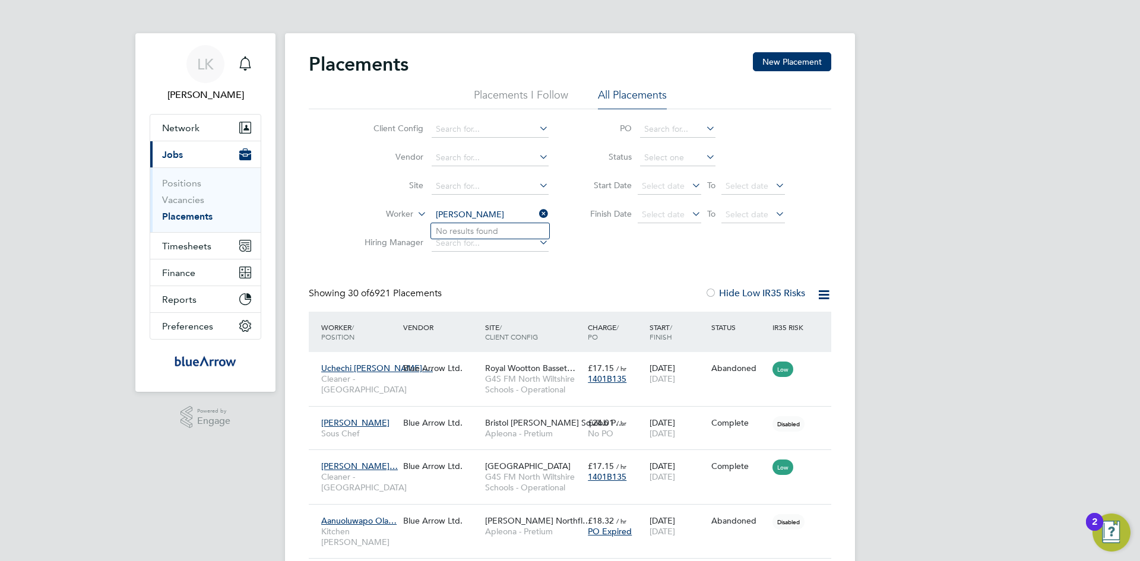
click at [496, 208] on input "[PERSON_NAME]" at bounding box center [490, 215] width 117 height 17
type input "[PERSON_NAME]"
